Goal: Check status: Verify the current state of an ongoing process or item

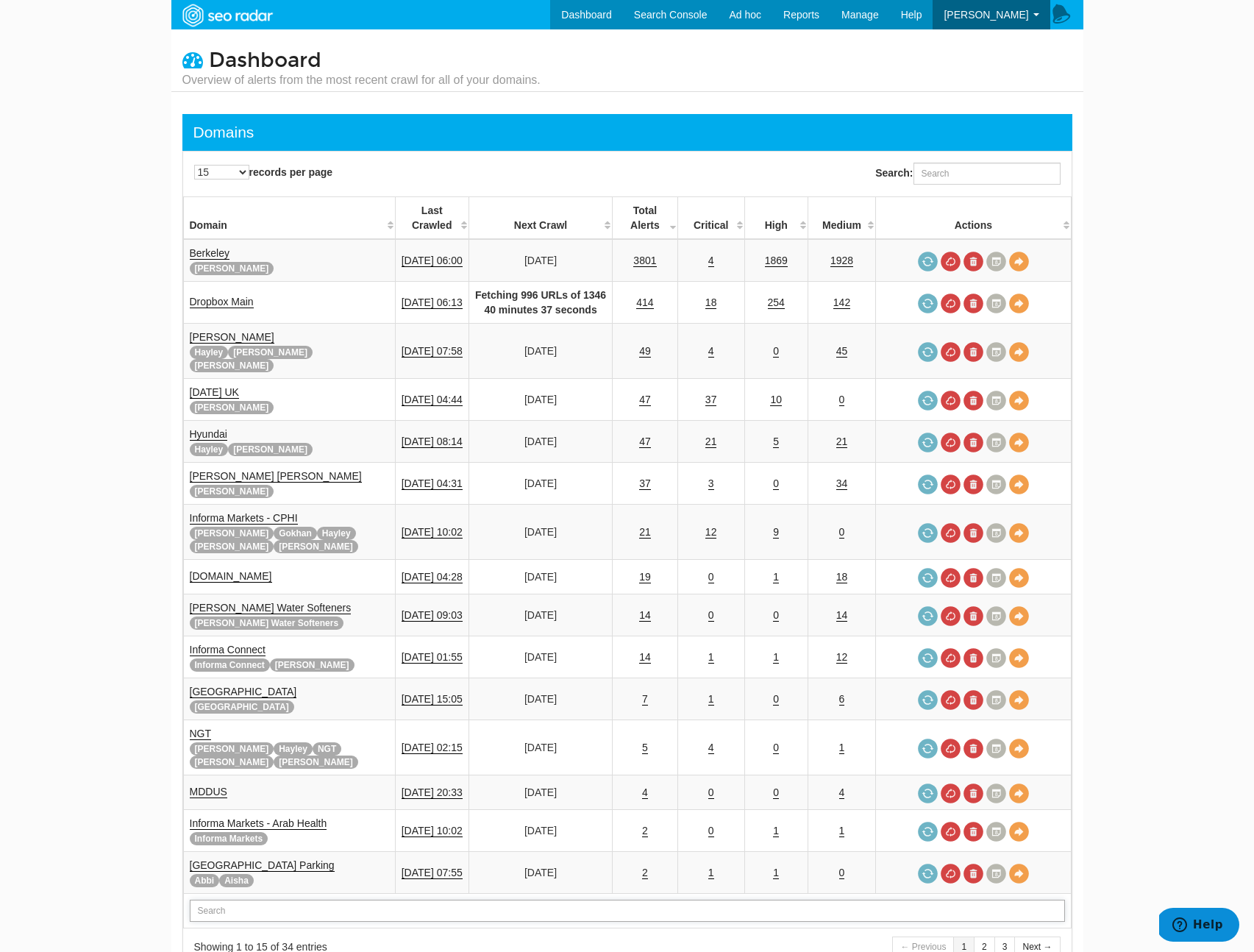
click at [223, 899] on input "text" at bounding box center [627, 910] width 875 height 22
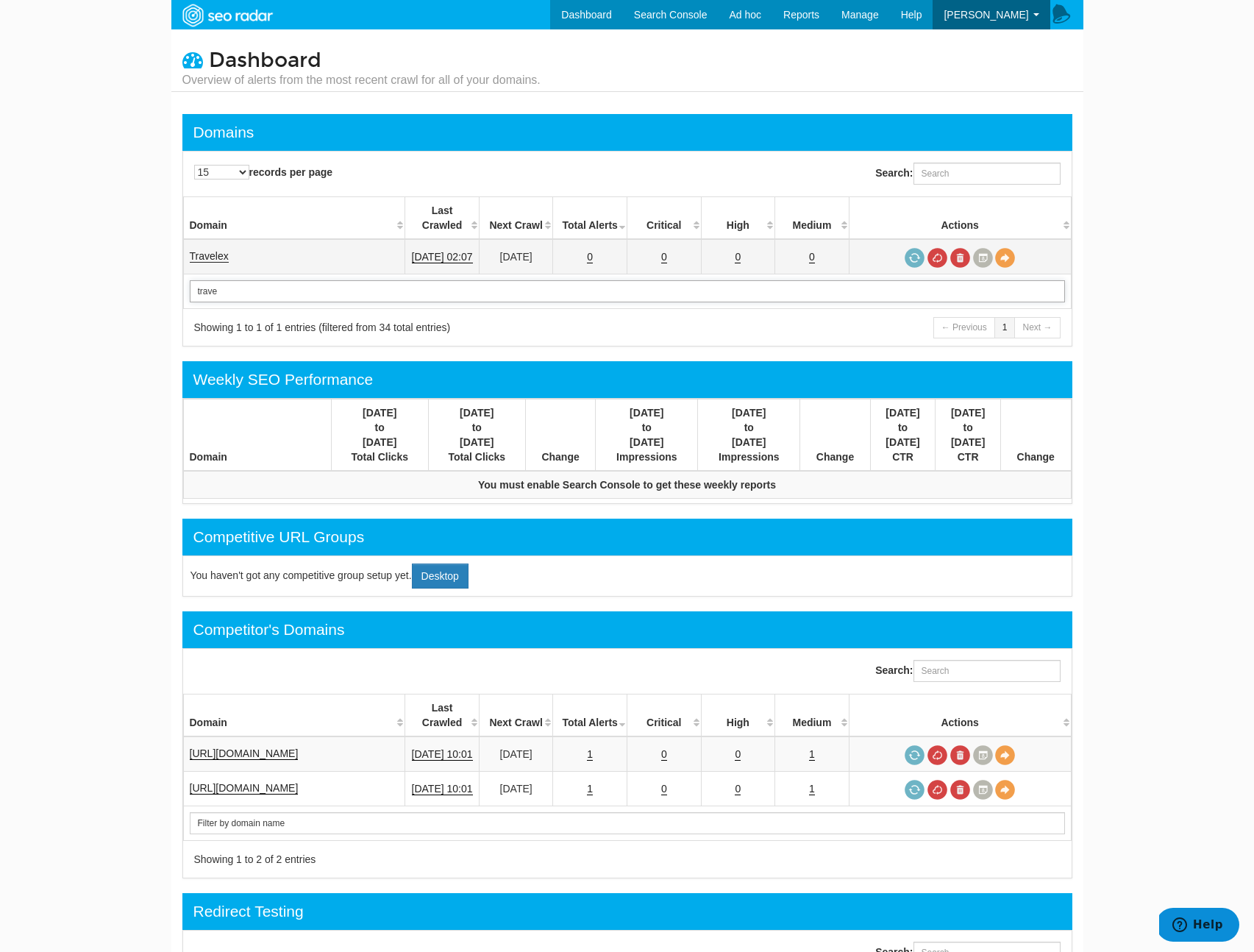
type input "trave"
click at [210, 250] on link "Travelex" at bounding box center [208, 256] width 39 height 12
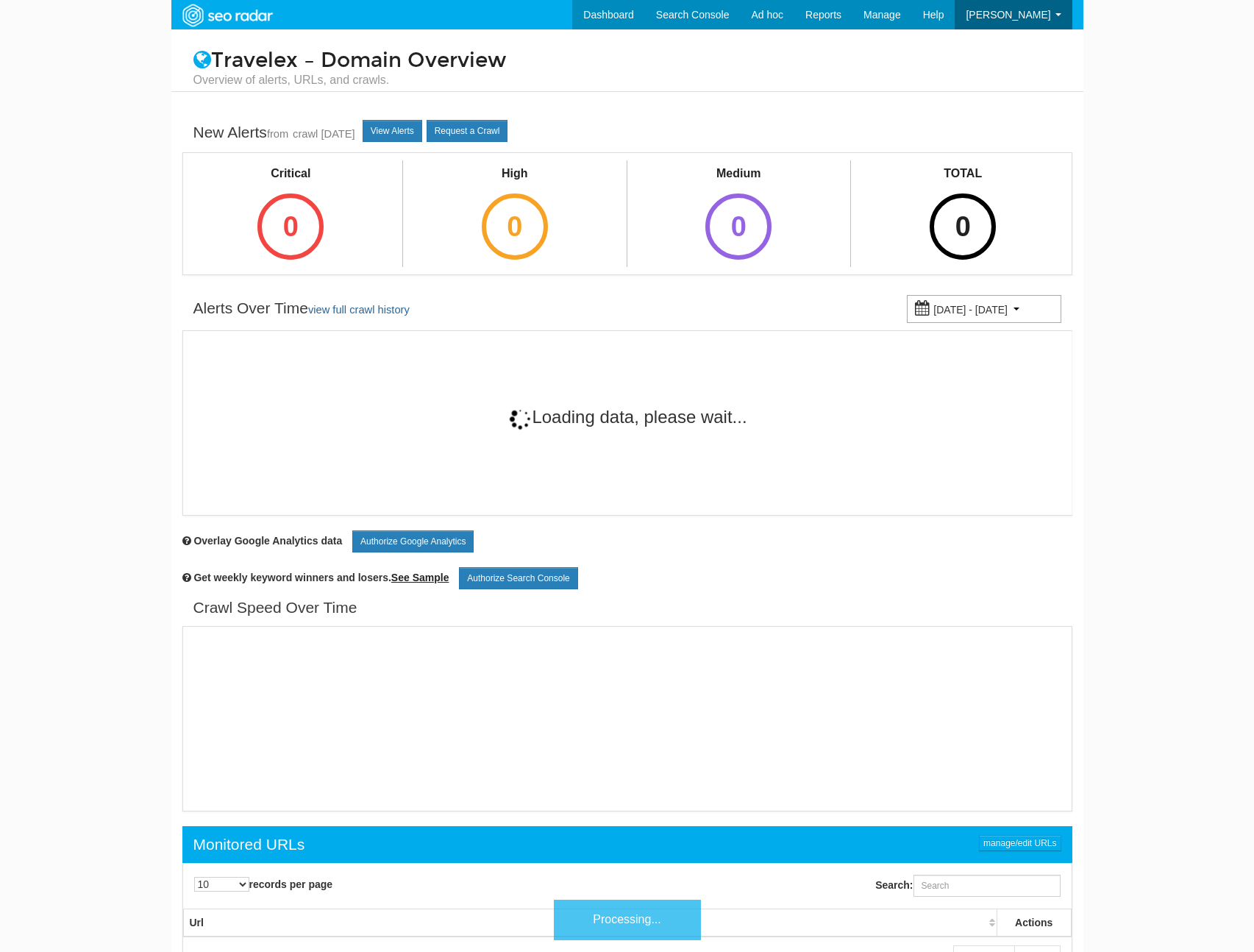
scroll to position [59, 0]
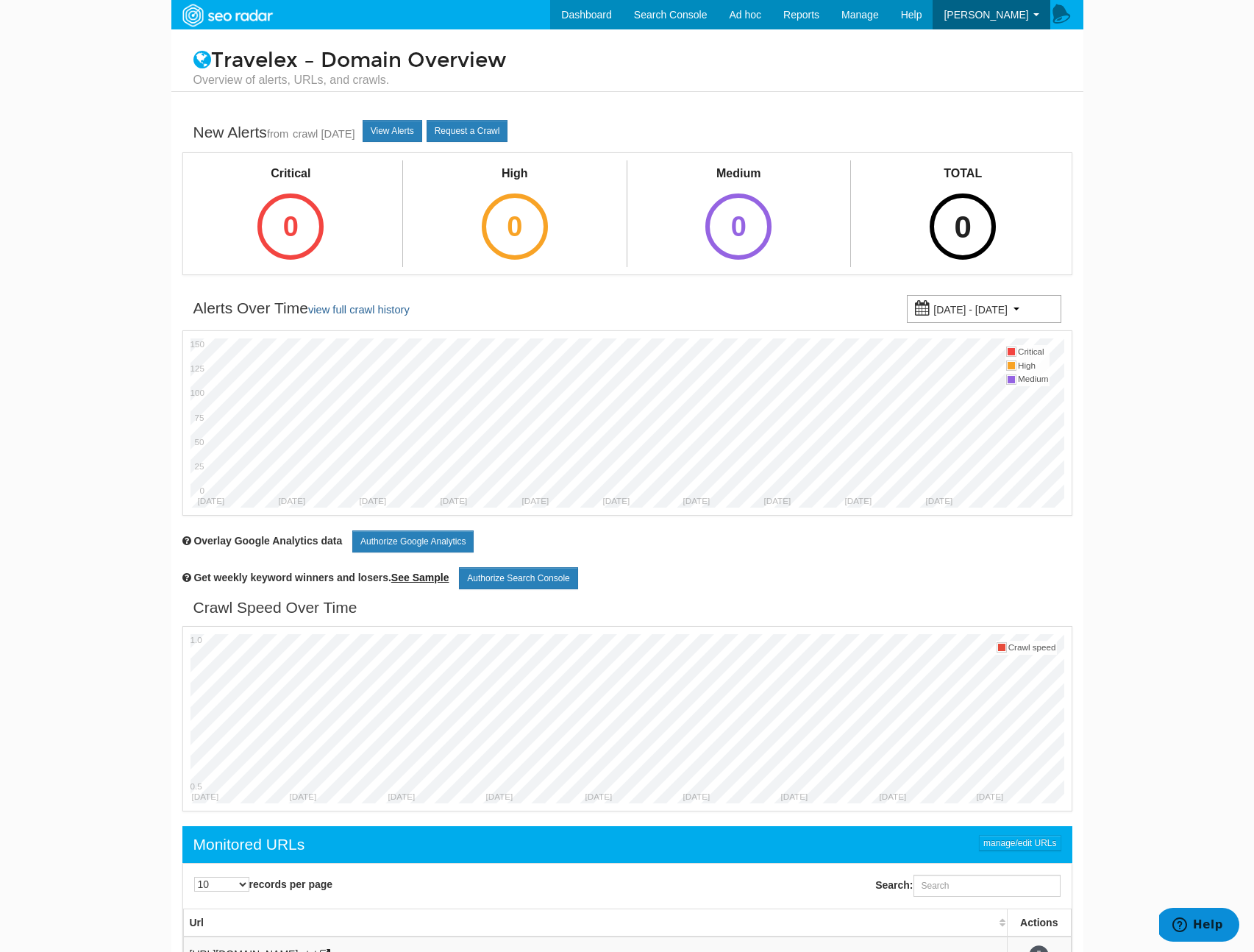
click at [934, 245] on div "0" at bounding box center [963, 226] width 66 height 66
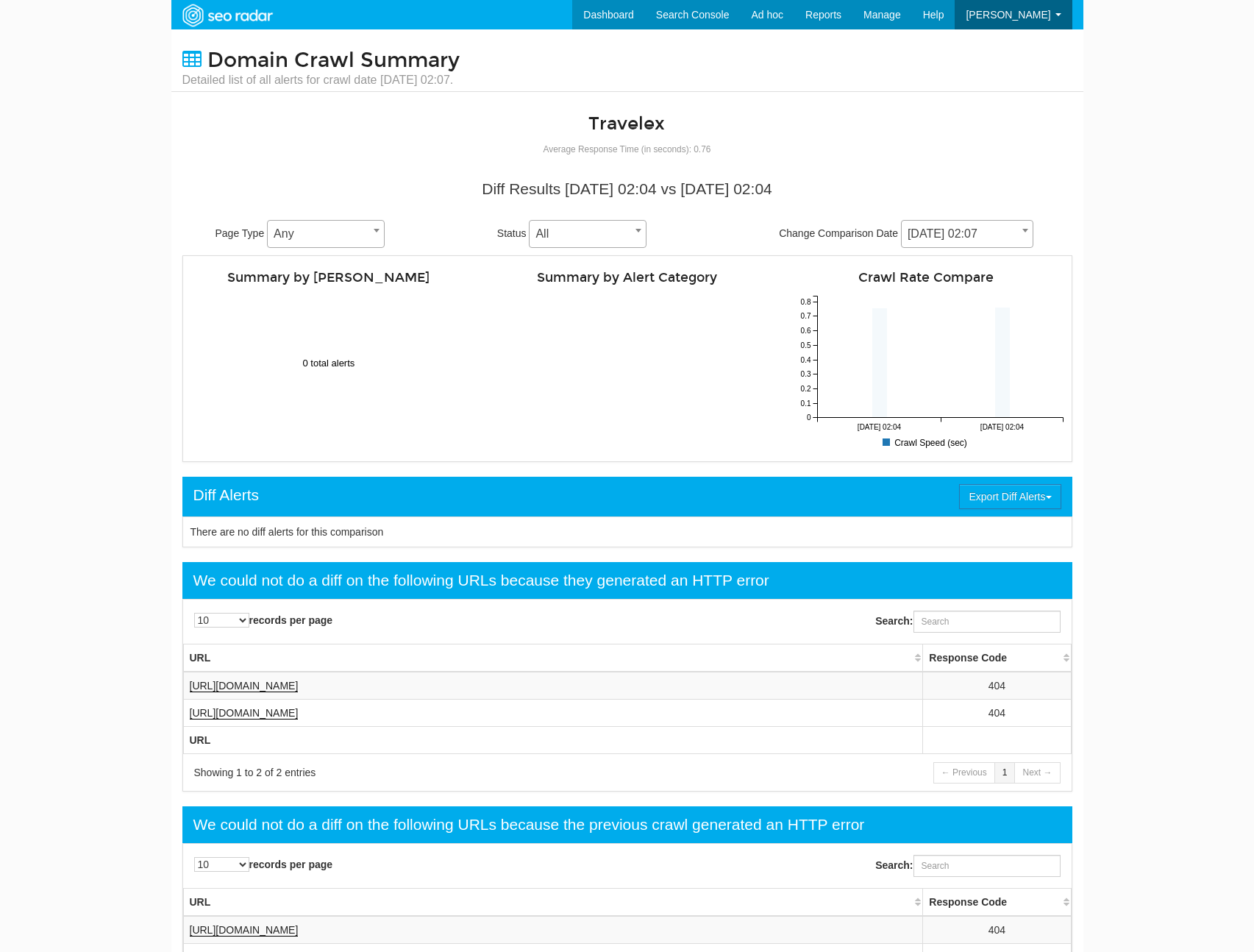
scroll to position [59, 0]
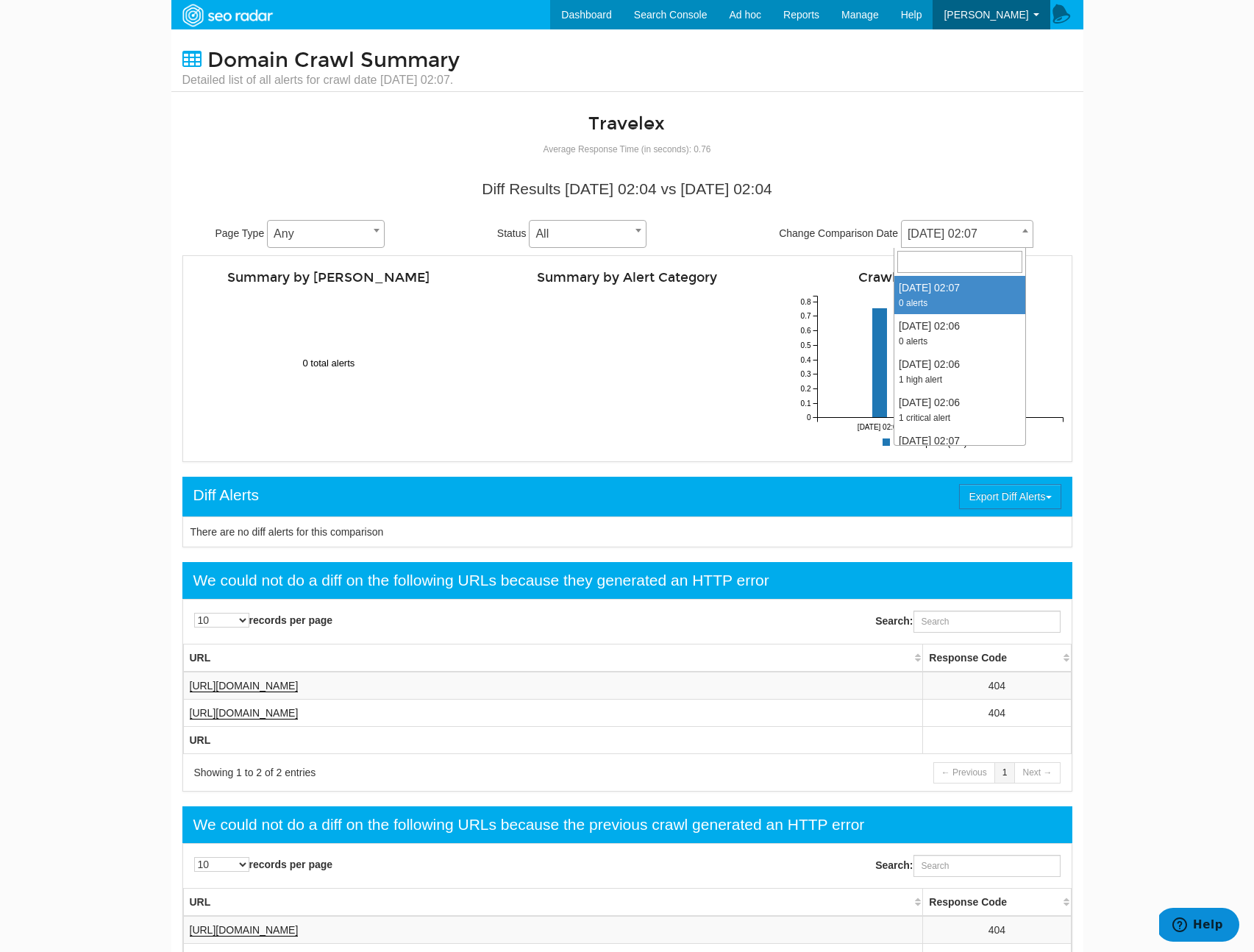
click at [931, 229] on span "[DATE] 02:07" at bounding box center [967, 234] width 131 height 21
